Goal: Obtain resource: Download file/media

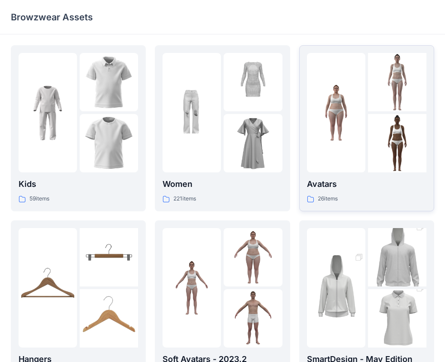
click at [342, 190] on p "Avatars" at bounding box center [367, 184] width 120 height 13
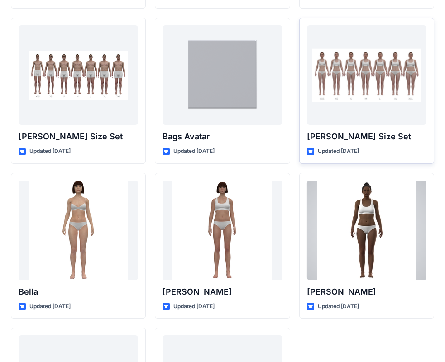
scroll to position [1081, 0]
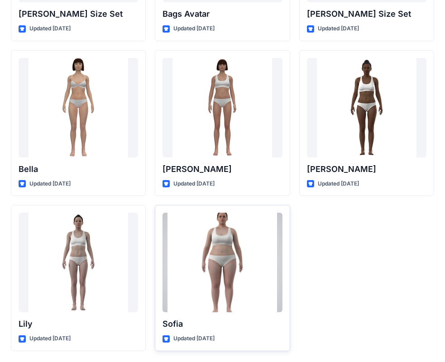
click at [220, 270] on div at bounding box center [223, 263] width 120 height 100
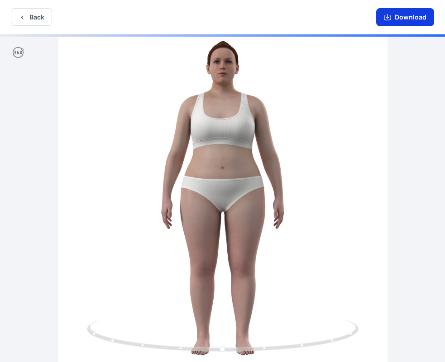
click at [410, 21] on button "Download" at bounding box center [405, 17] width 58 height 18
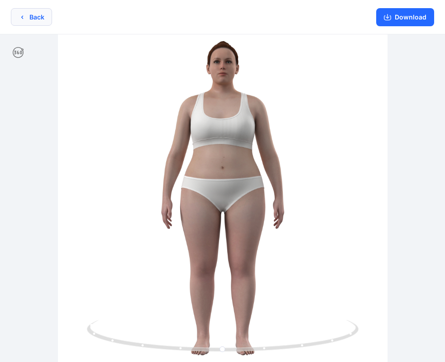
click at [41, 14] on button "Back" at bounding box center [31, 17] width 41 height 18
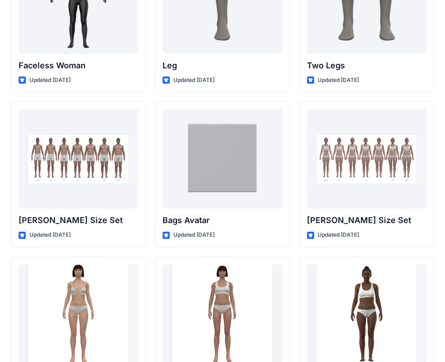
scroll to position [855, 0]
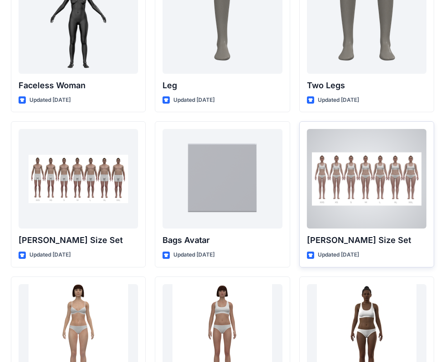
click at [358, 202] on div at bounding box center [367, 179] width 120 height 100
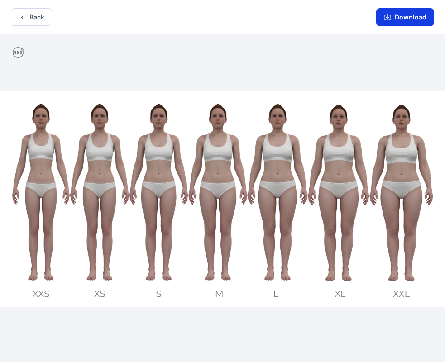
click at [401, 22] on button "Download" at bounding box center [405, 17] width 58 height 18
click at [38, 18] on button "Back" at bounding box center [31, 17] width 41 height 18
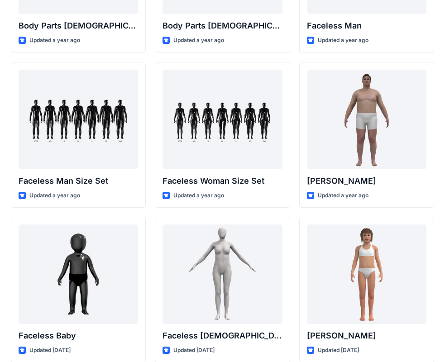
scroll to position [447, 0]
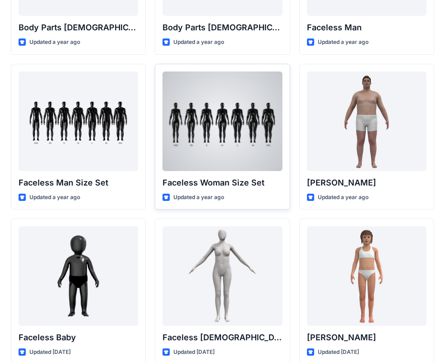
click at [242, 148] on div at bounding box center [223, 122] width 120 height 100
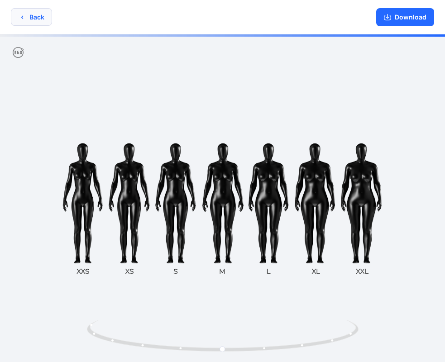
click at [46, 23] on button "Back" at bounding box center [31, 17] width 41 height 18
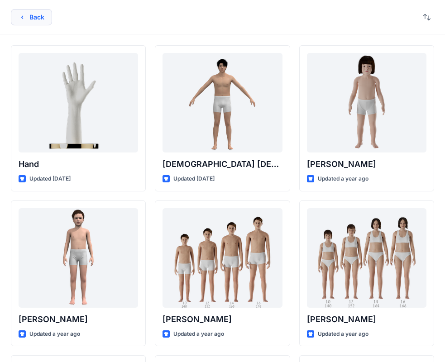
click at [36, 15] on button "Back" at bounding box center [31, 17] width 41 height 16
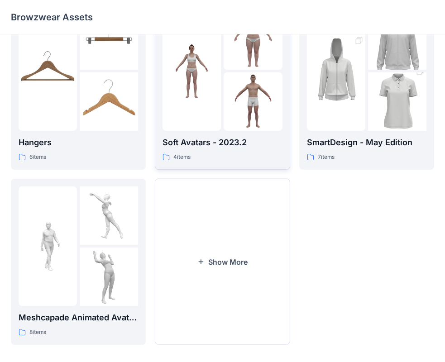
scroll to position [225, 0]
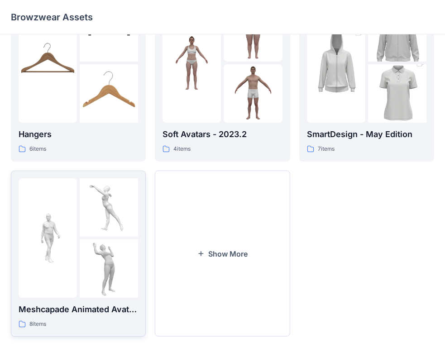
click at [91, 303] on div "Meshcapade Animated Avatars 8 items" at bounding box center [79, 254] width 120 height 151
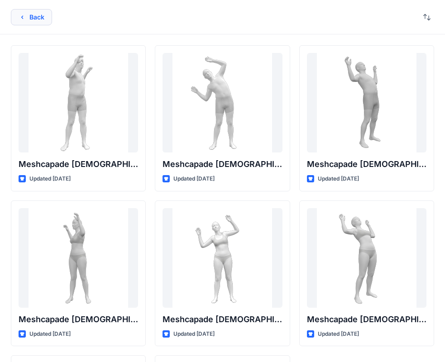
click at [36, 19] on button "Back" at bounding box center [31, 17] width 41 height 16
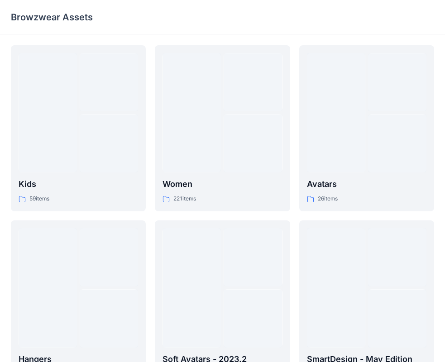
scroll to position [225, 0]
